Goal: Check status: Check status

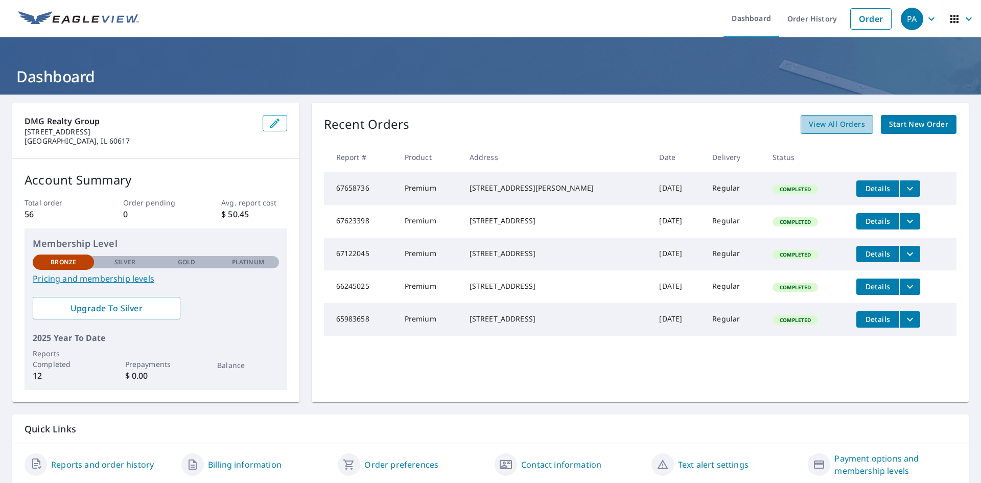
click at [823, 124] on span "View All Orders" at bounding box center [837, 124] width 56 height 13
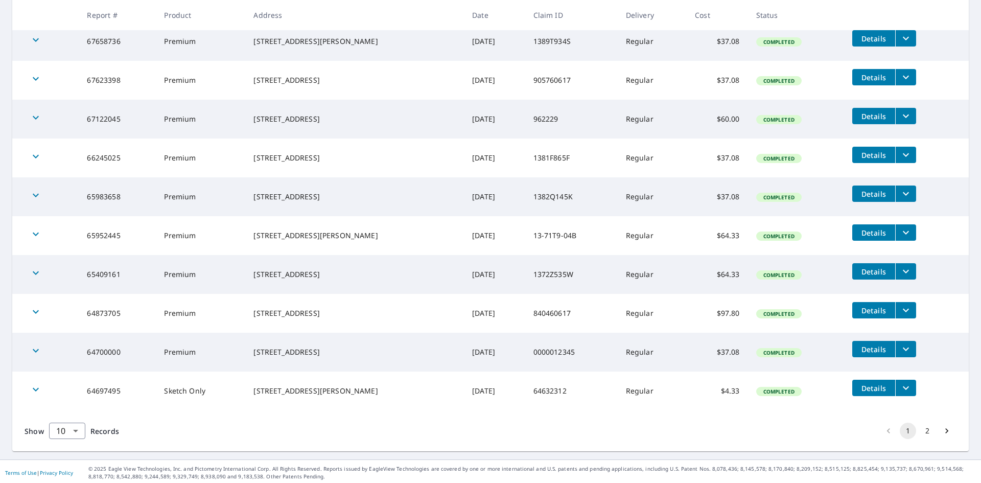
scroll to position [207, 0]
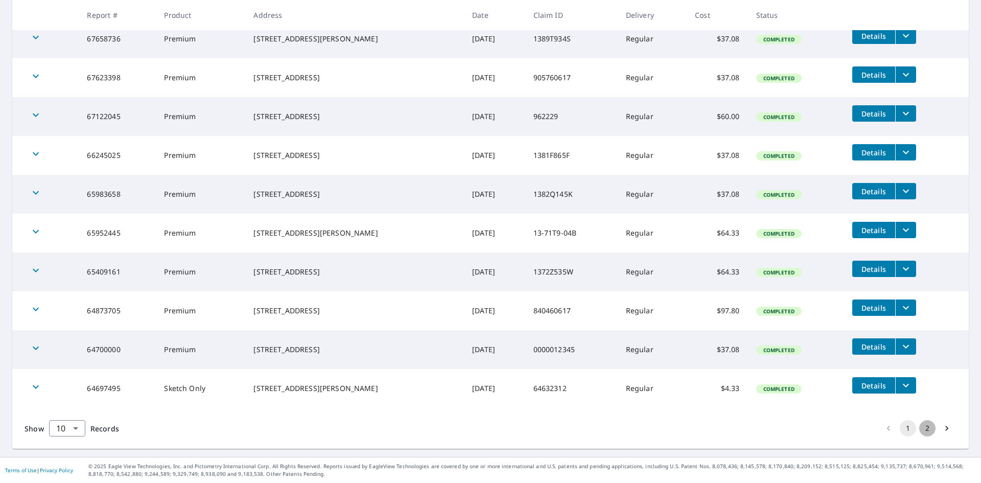
click at [919, 431] on button "2" at bounding box center [927, 428] width 16 height 16
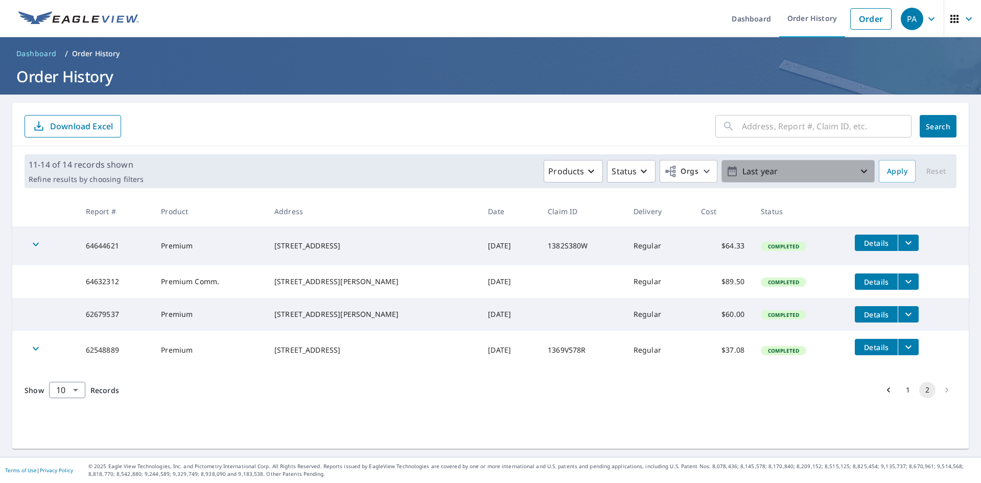
click at [861, 172] on icon "button" at bounding box center [864, 172] width 6 height 4
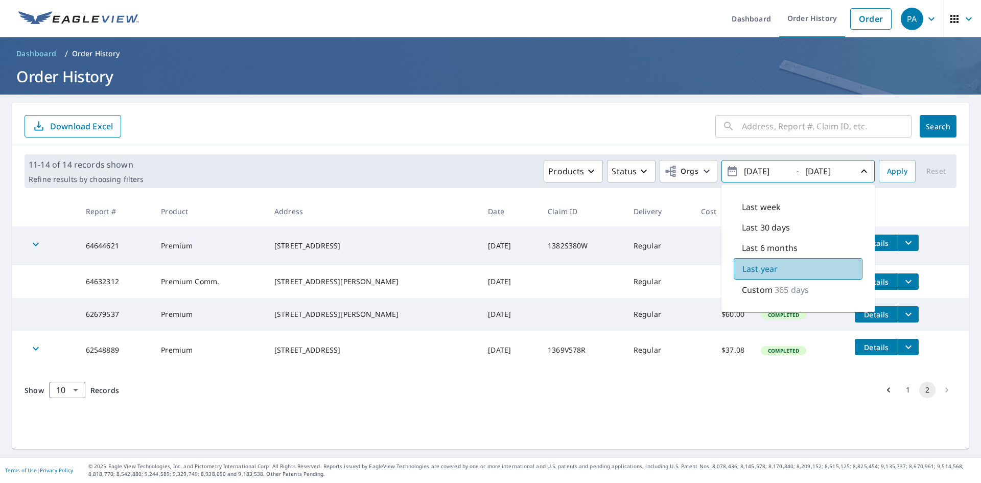
click at [758, 273] on p "Last year" at bounding box center [759, 269] width 35 height 12
click at [789, 171] on span "[DATE] - [DATE]" at bounding box center [798, 171] width 144 height 18
click at [726, 172] on icon "button" at bounding box center [732, 171] width 12 height 12
click at [726, 173] on icon "button" at bounding box center [732, 171] width 12 height 12
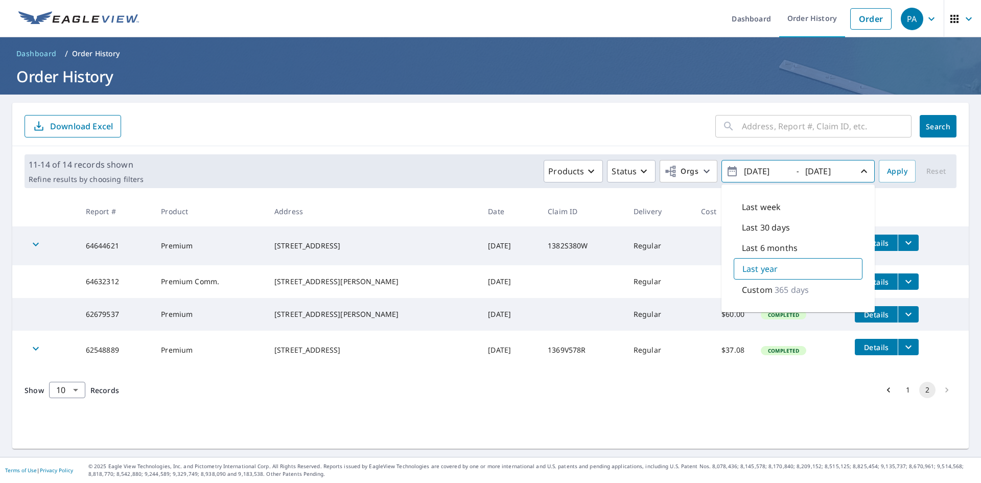
click at [860, 169] on icon "button" at bounding box center [864, 171] width 12 height 12
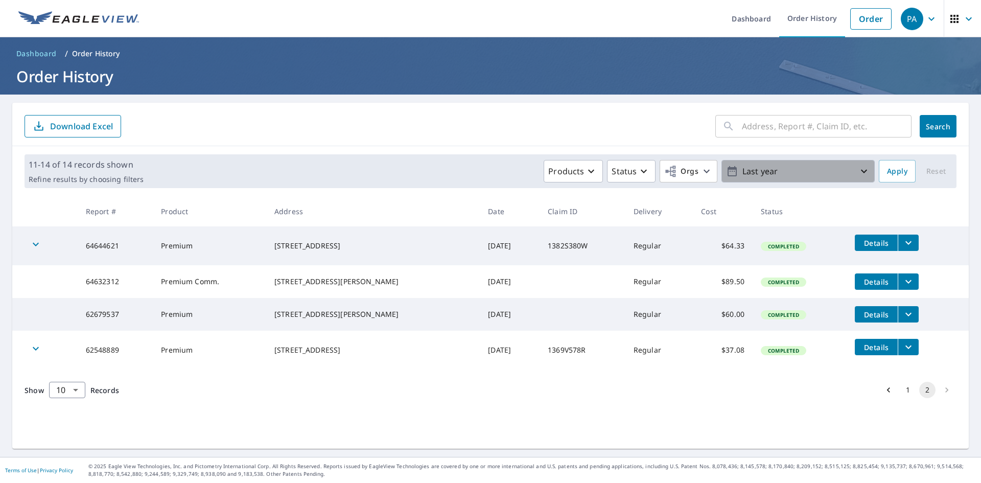
click at [726, 174] on icon "button" at bounding box center [732, 171] width 12 height 12
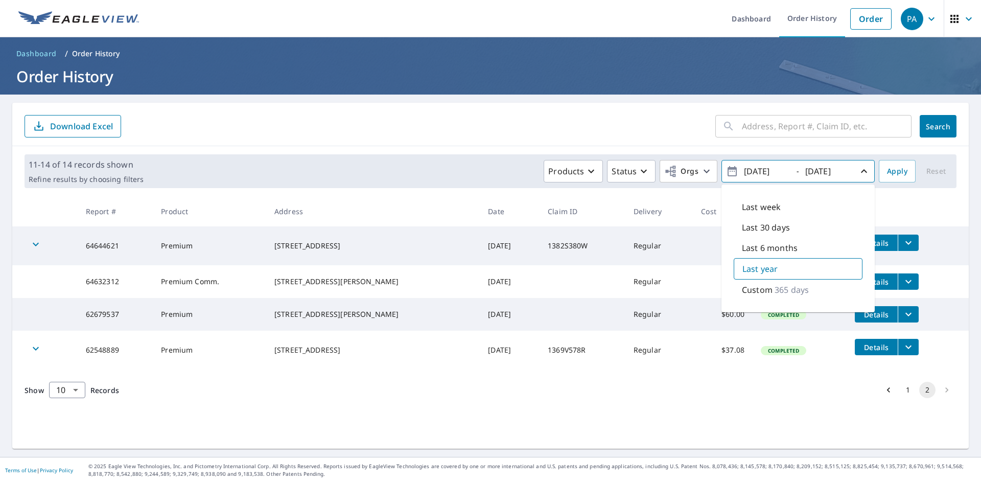
click at [776, 287] on p "365 days" at bounding box center [791, 289] width 34 height 12
click at [777, 175] on input "[DATE]" at bounding box center [766, 171] width 50 height 16
type input "[DATE]"
drag, startPoint x: 821, startPoint y: 171, endPoint x: 978, endPoint y: 183, distance: 157.3
click at [822, 171] on input "[DATE]" at bounding box center [827, 171] width 50 height 16
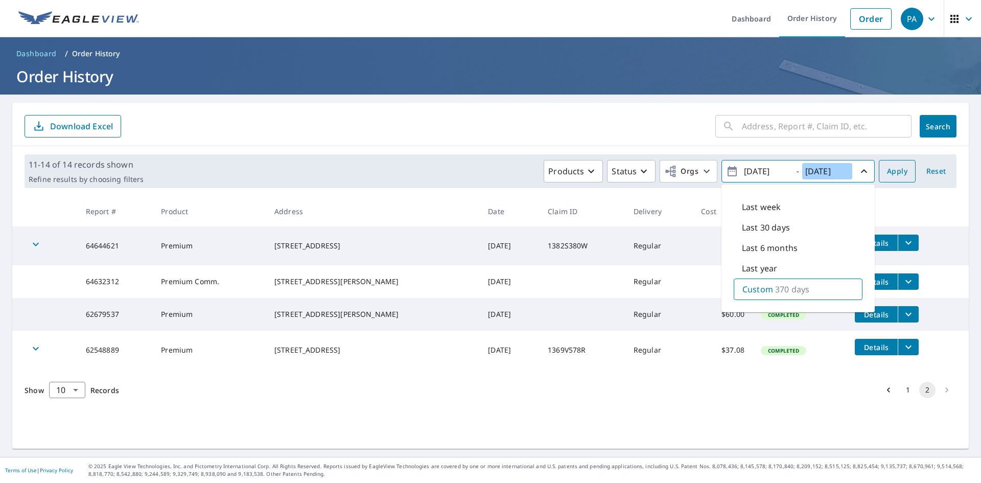
type input "[DATE]"
click at [892, 177] on span "Apply" at bounding box center [897, 171] width 20 height 13
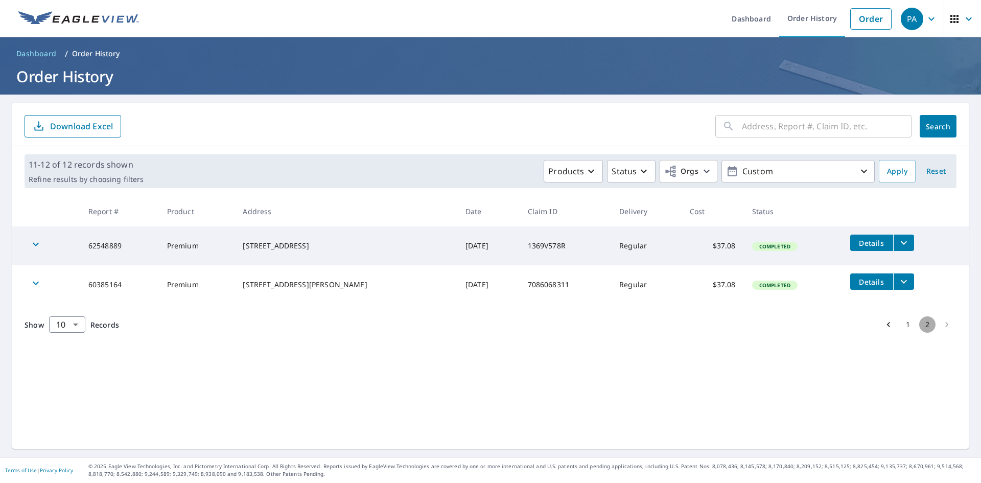
click at [920, 324] on button "2" at bounding box center [927, 324] width 16 height 16
click at [901, 322] on button "1" at bounding box center [908, 324] width 16 height 16
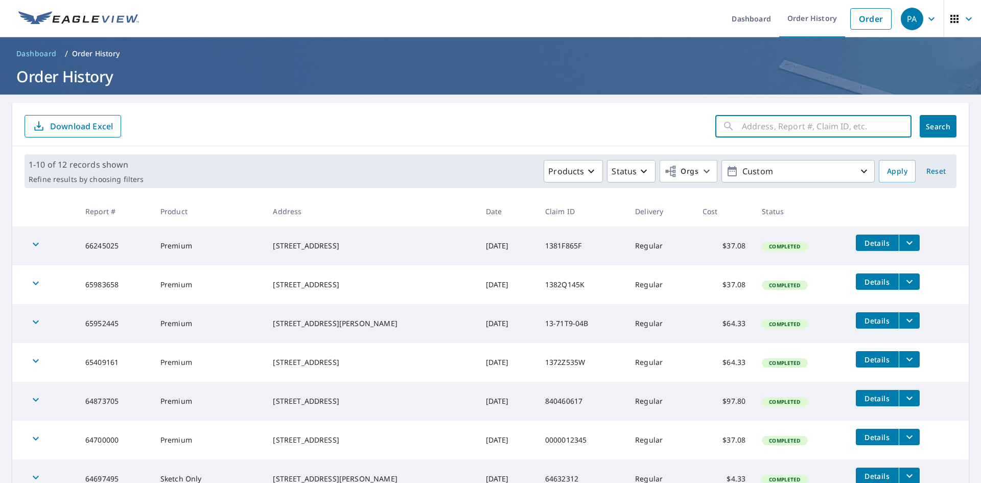
drag, startPoint x: 782, startPoint y: 125, endPoint x: 794, endPoint y: 124, distance: 12.3
click at [789, 124] on input "text" at bounding box center [827, 126] width 170 height 29
type input "10229"
click at [935, 126] on span "Search" at bounding box center [938, 127] width 20 height 10
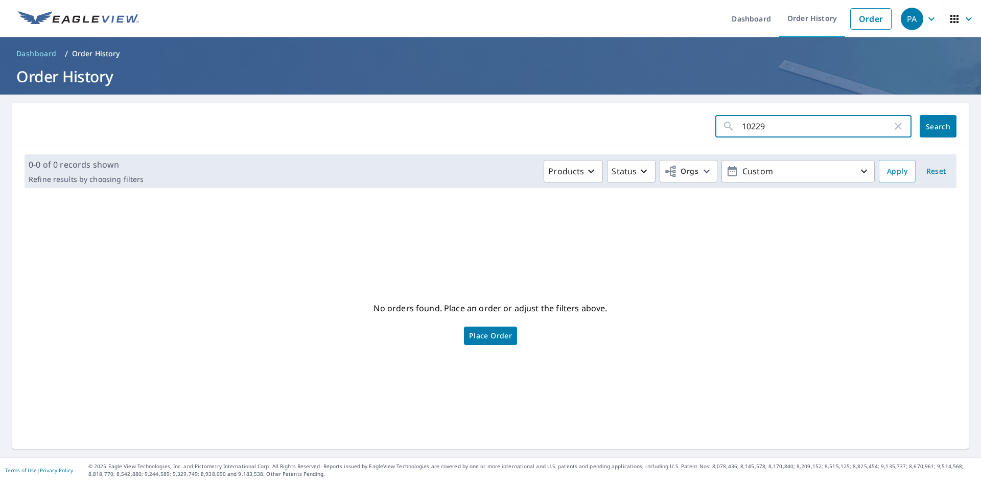
click at [783, 116] on input "10229" at bounding box center [817, 126] width 150 height 29
type input "1"
type input "ave m"
click button "Search" at bounding box center [937, 126] width 37 height 22
